Goal: Transaction & Acquisition: Purchase product/service

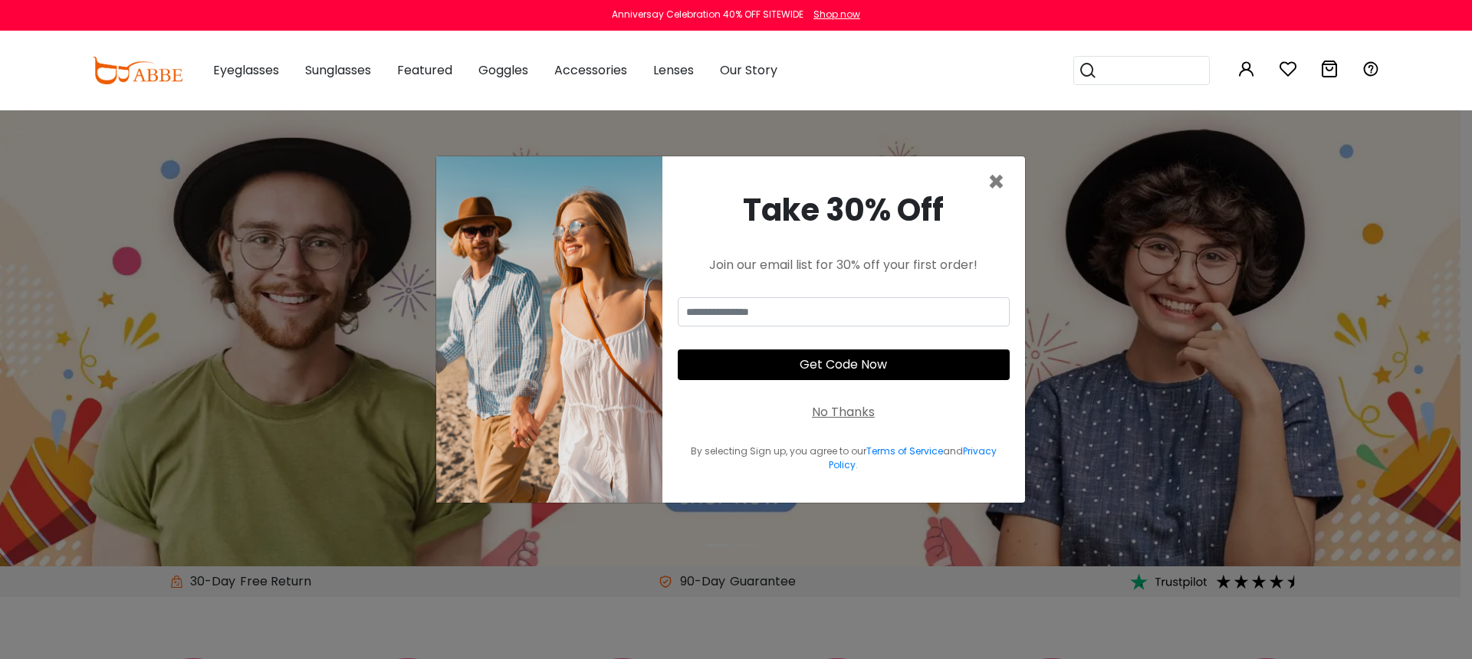
click at [842, 406] on div "No Thanks" at bounding box center [843, 412] width 63 height 18
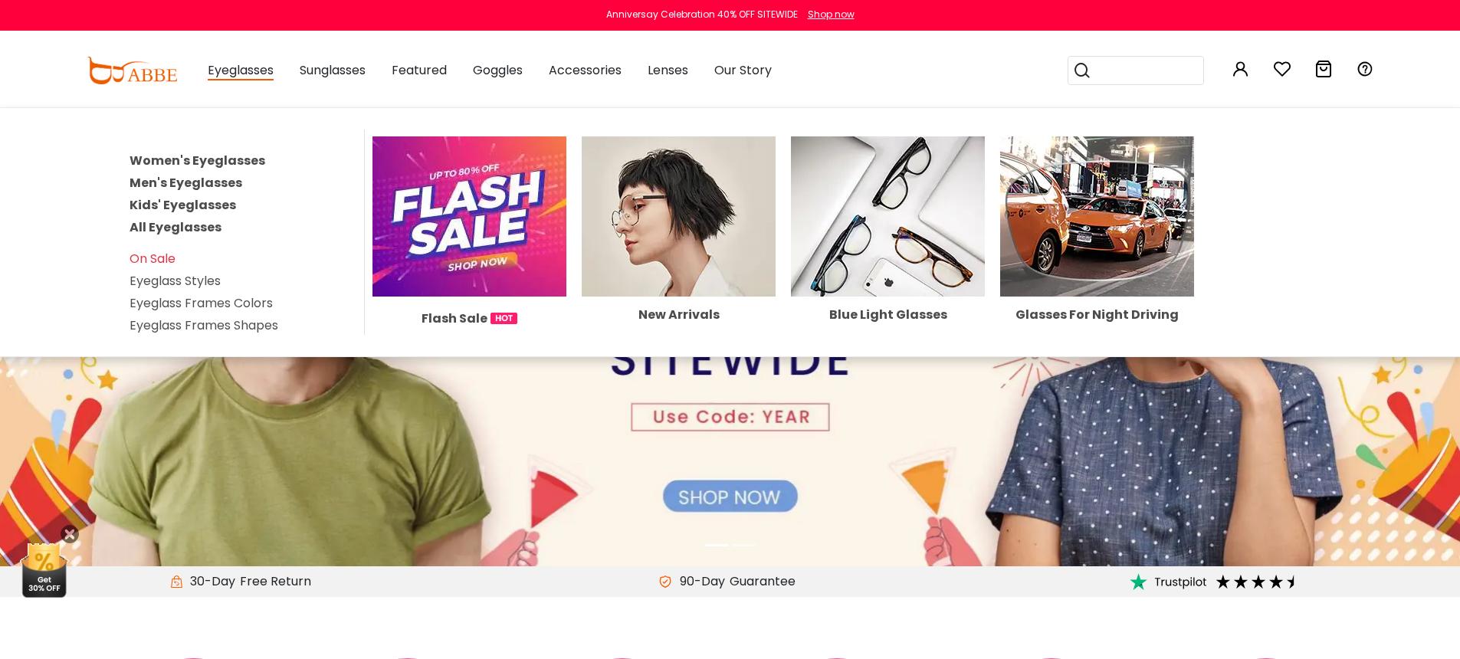
click at [212, 160] on link "Women's Eyeglasses" at bounding box center [198, 161] width 136 height 18
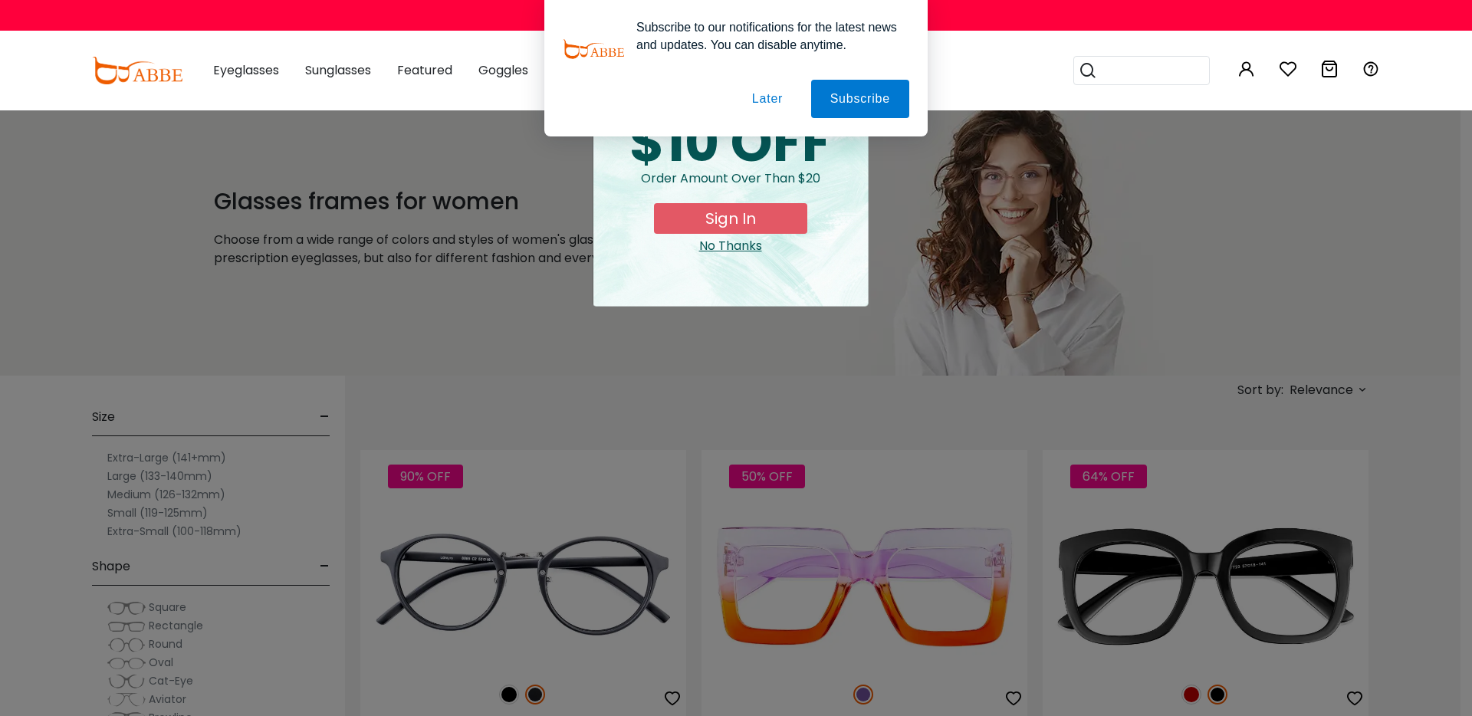
click at [773, 94] on button "Later" at bounding box center [767, 99] width 69 height 38
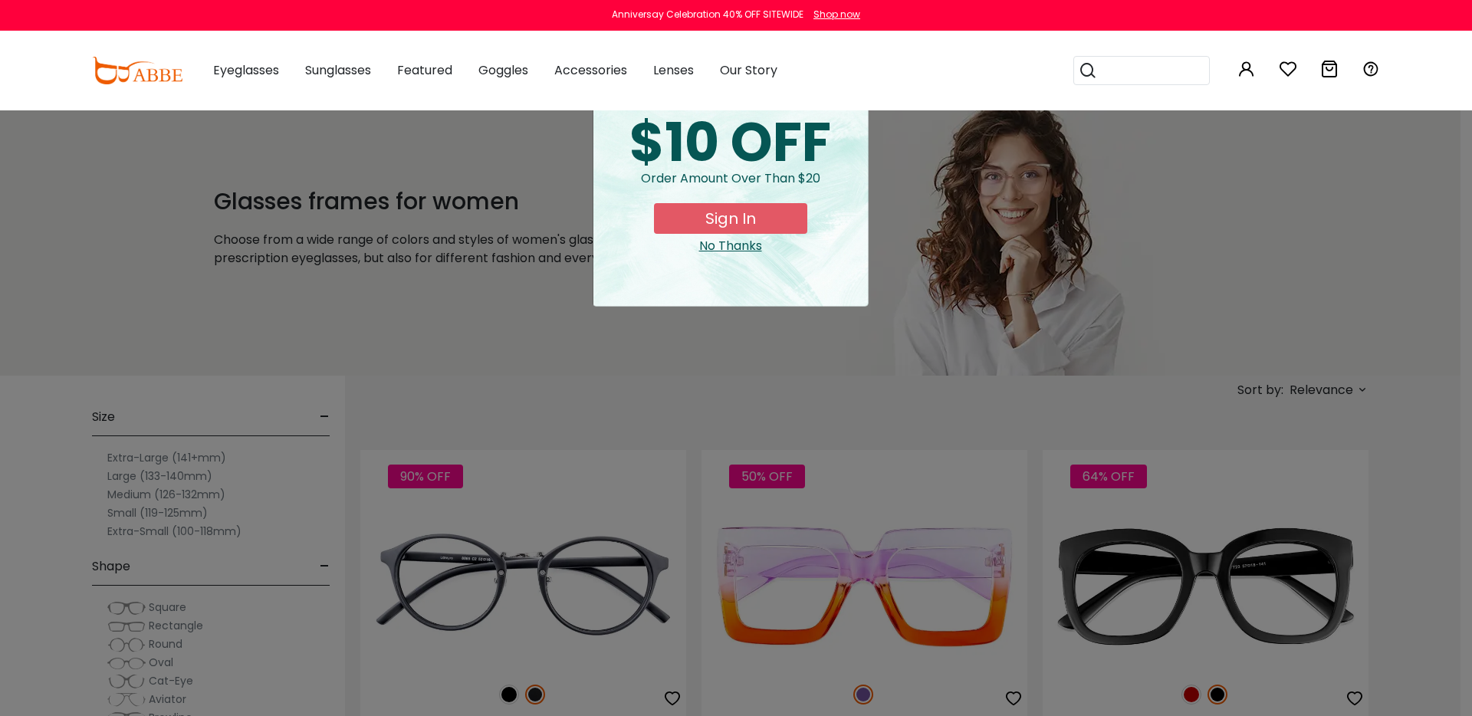
click at [746, 247] on div "No Thanks" at bounding box center [731, 246] width 250 height 18
